Goal: Information Seeking & Learning: Learn about a topic

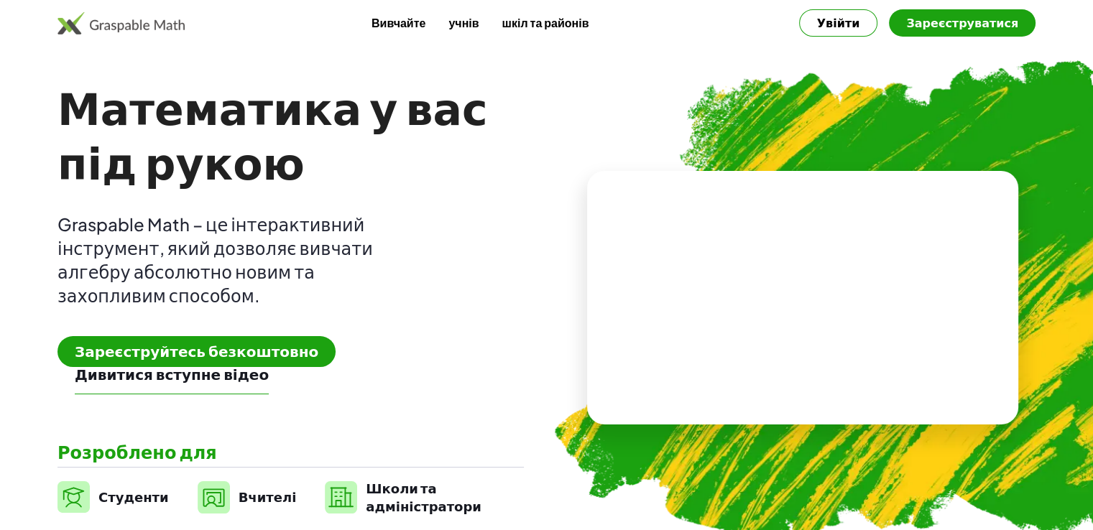
click at [165, 351] on font "Зареєструйтесь безкоштовно" at bounding box center [197, 351] width 244 height 18
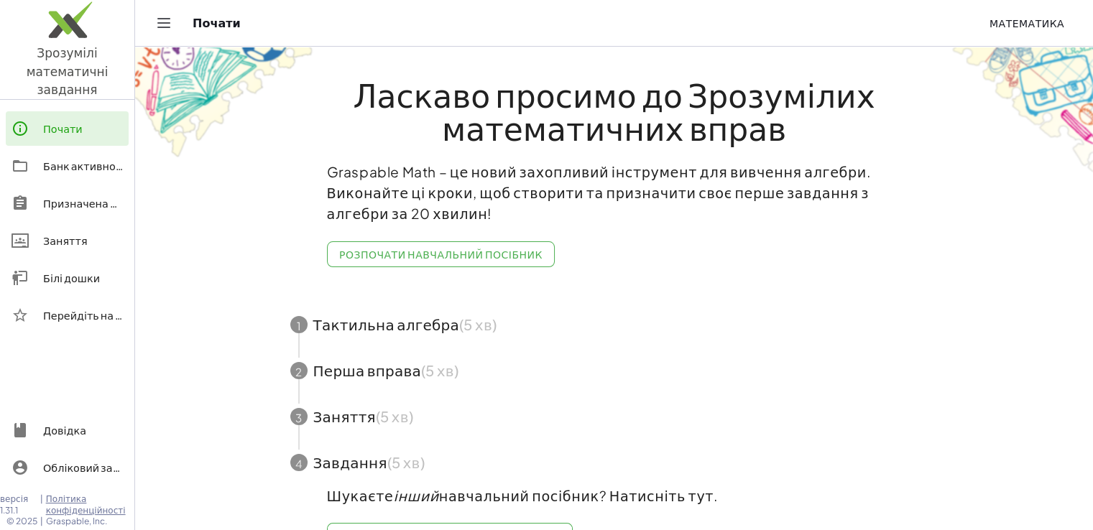
click at [482, 248] on font "Розпочати навчальний посібник" at bounding box center [440, 254] width 203 height 13
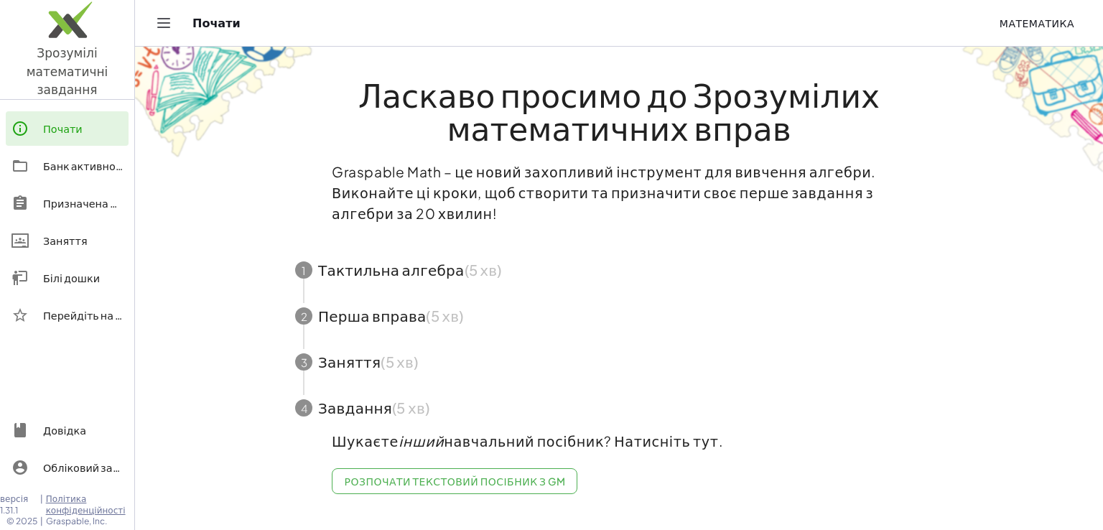
click at [389, 251] on span "button" at bounding box center [619, 270] width 682 height 46
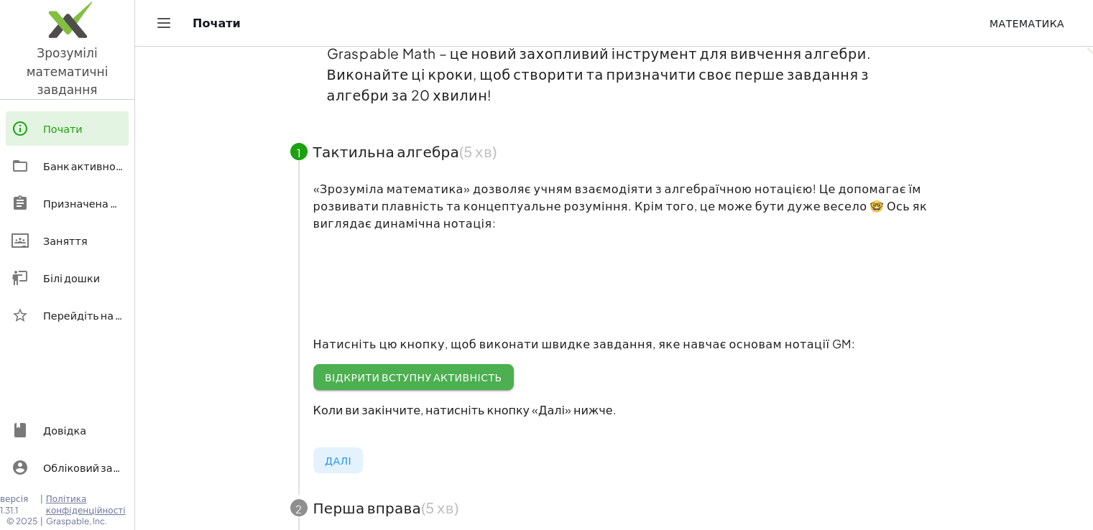
scroll to position [144, 0]
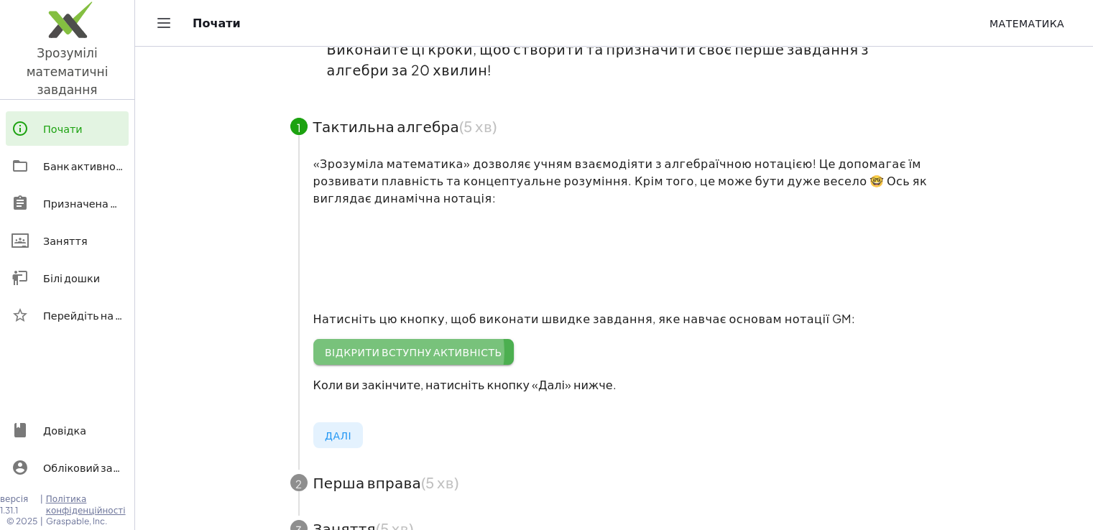
click at [440, 346] on font "Відкрити вступну активність" at bounding box center [413, 352] width 177 height 13
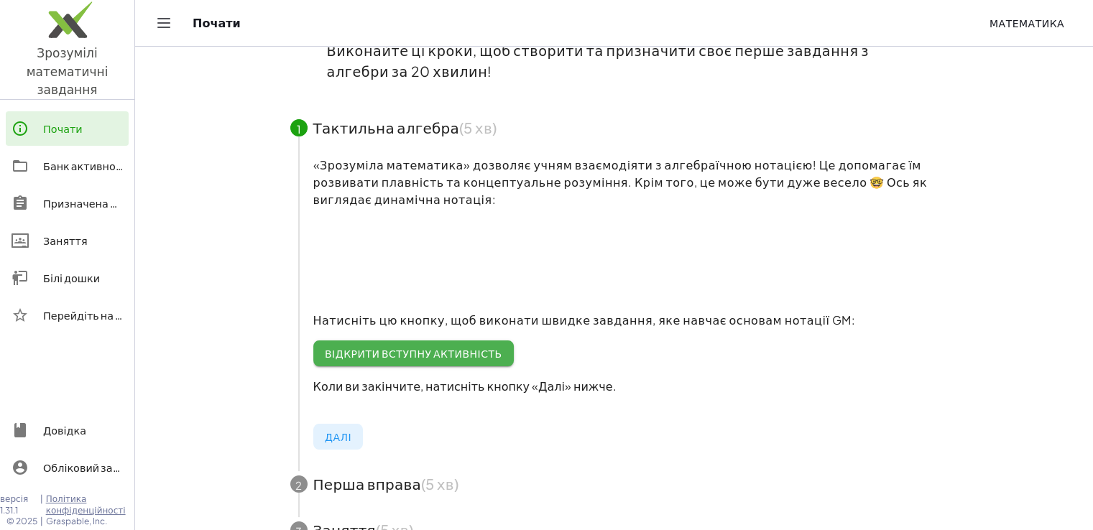
scroll to position [141, 0]
click at [417, 348] on font "Відкрити вступну активність" at bounding box center [413, 354] width 177 height 13
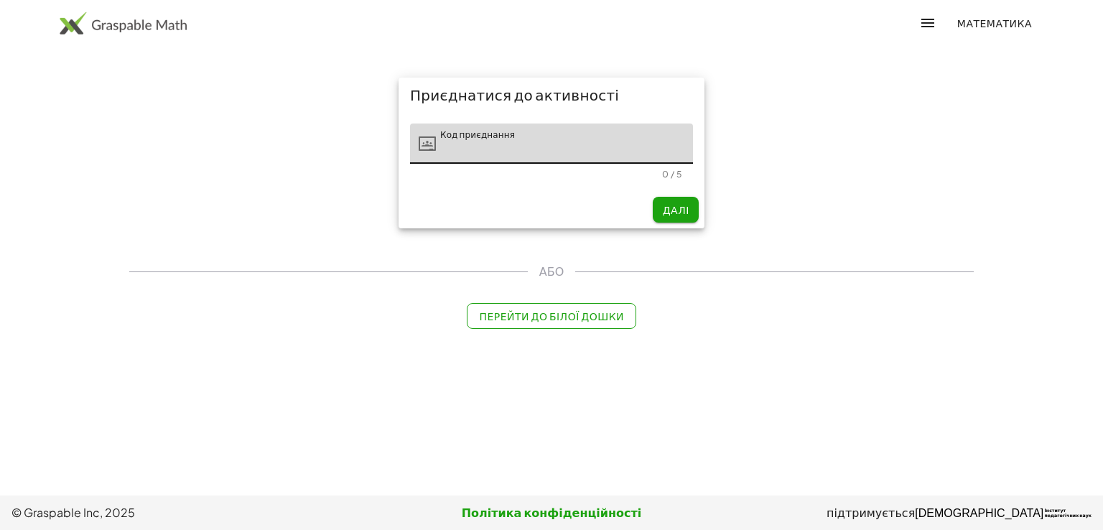
click at [673, 213] on font "Далі" at bounding box center [676, 209] width 27 height 13
click at [535, 143] on input "Код приєднання" at bounding box center [564, 144] width 257 height 40
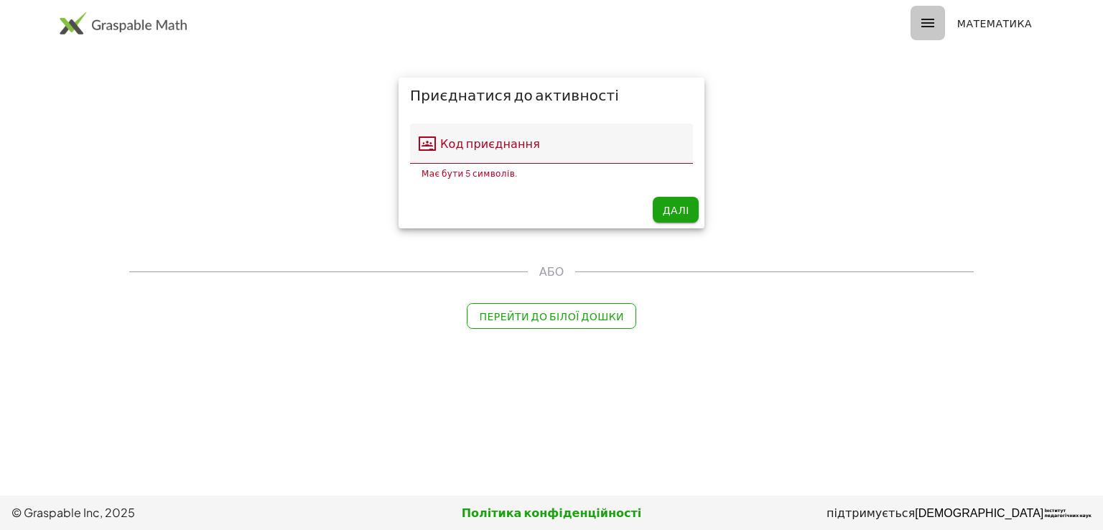
click at [937, 27] on icon "button" at bounding box center [928, 22] width 17 height 17
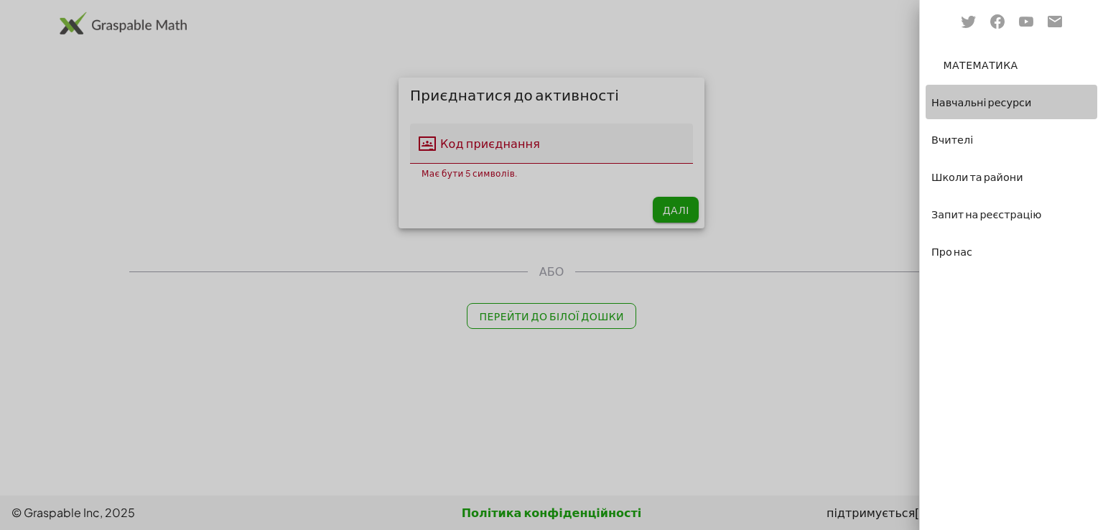
click at [950, 98] on font "Навчальні ресурси" at bounding box center [982, 102] width 100 height 13
